Goal: Information Seeking & Learning: Learn about a topic

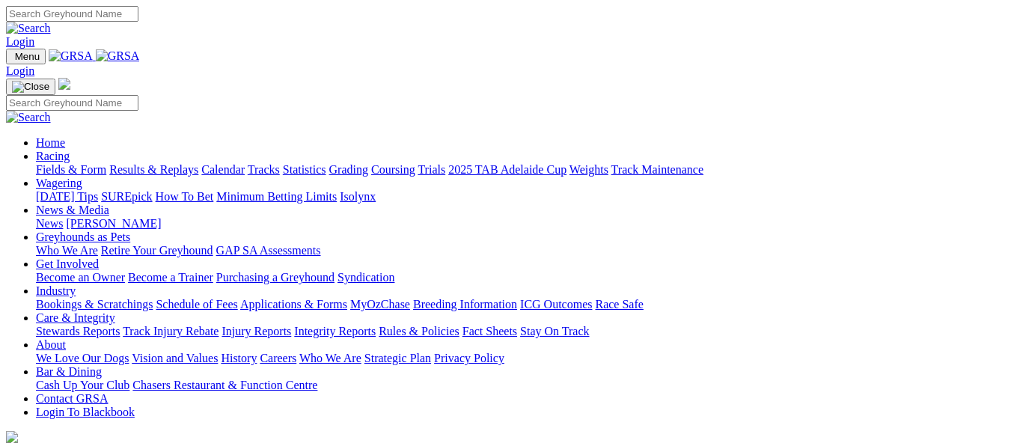
scroll to position [673, 0]
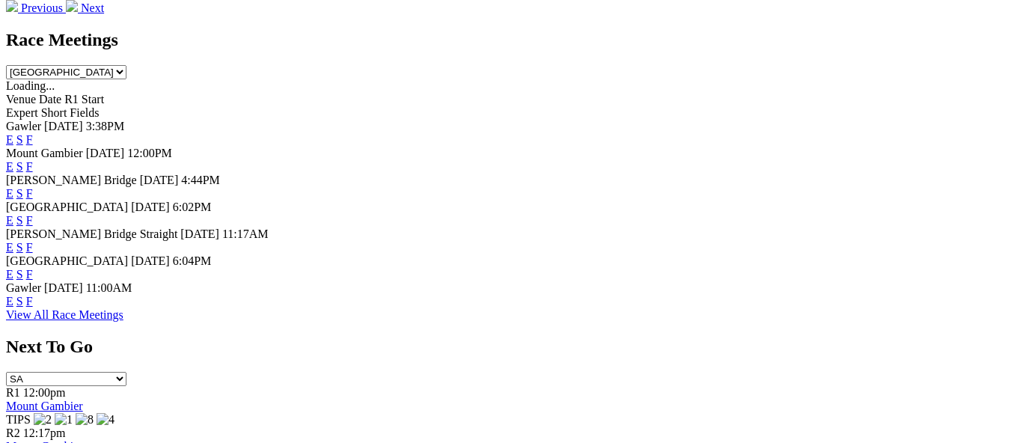
click at [13, 296] on link "E" at bounding box center [9, 301] width 7 height 13
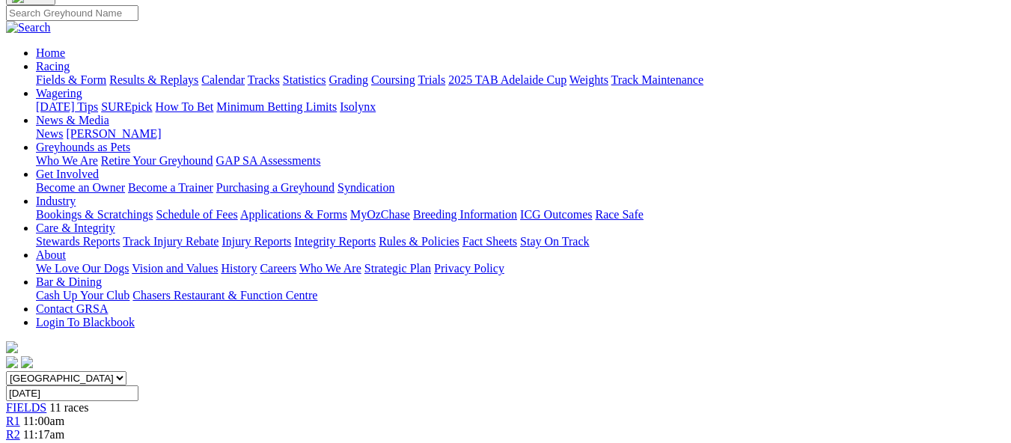
scroll to position [75, 0]
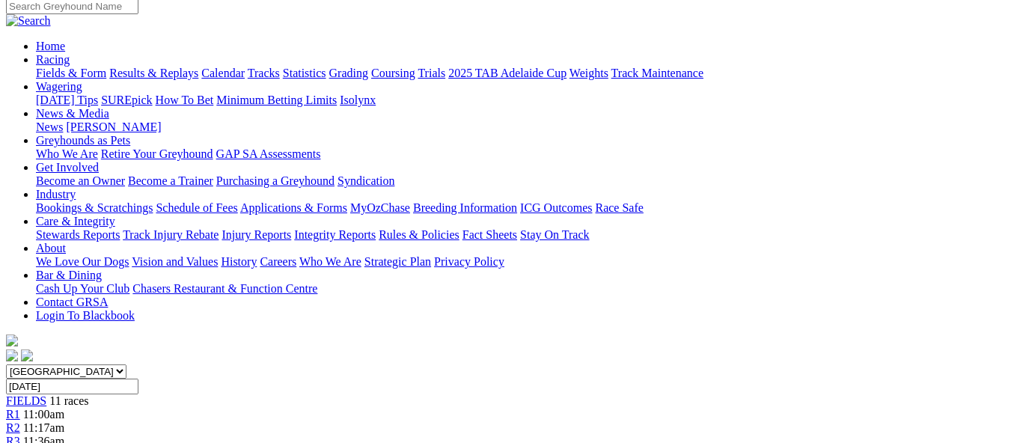
scroll to position [150, 0]
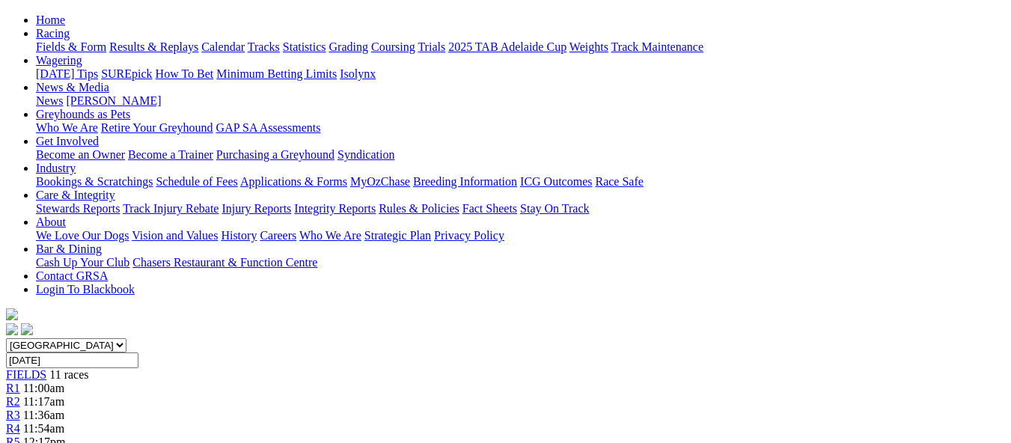
click at [64, 409] on span "11:36am" at bounding box center [43, 415] width 41 height 13
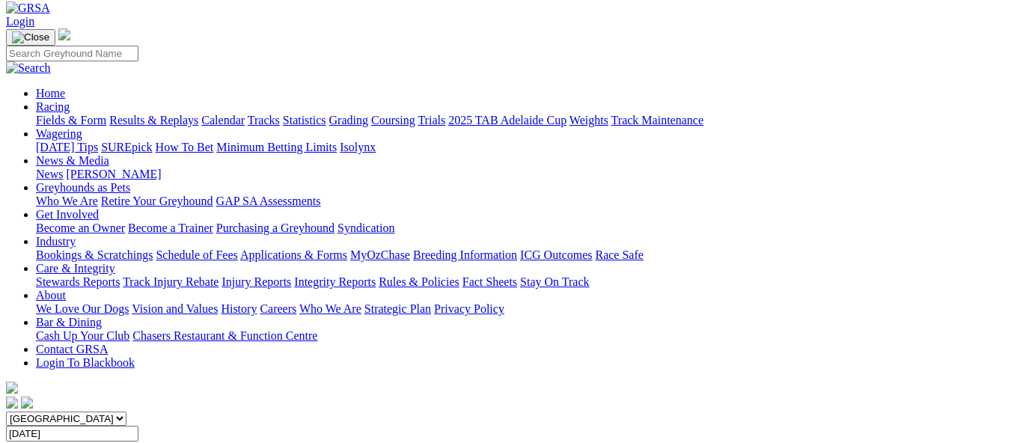
scroll to position [75, 0]
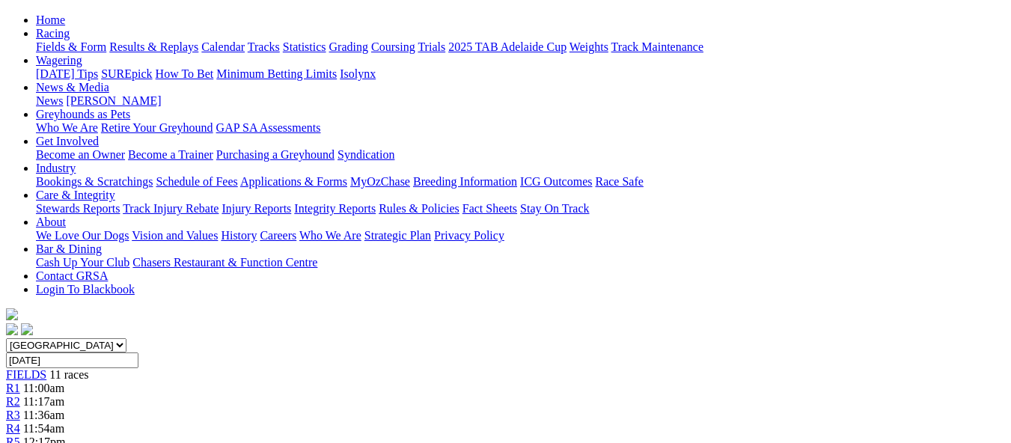
scroll to position [224, 0]
